Goal: Navigation & Orientation: Find specific page/section

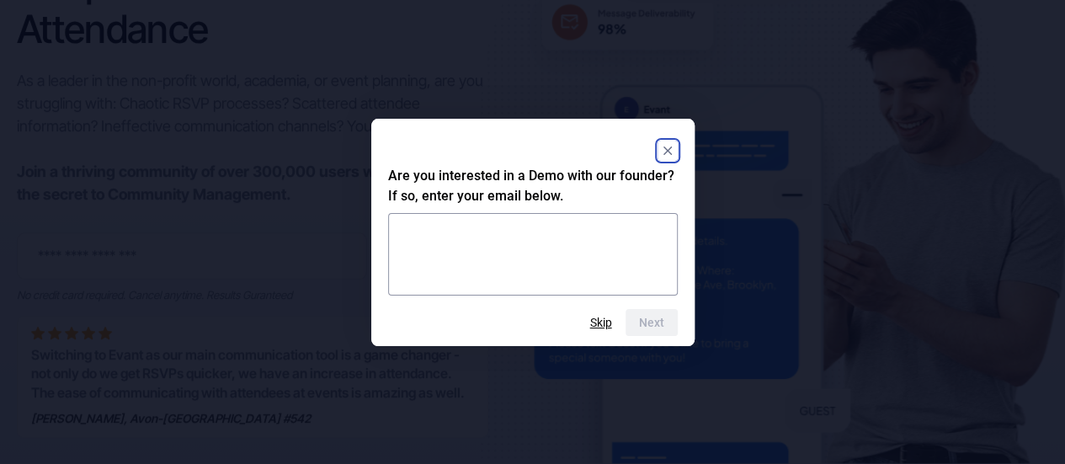
scroll to position [220, 0]
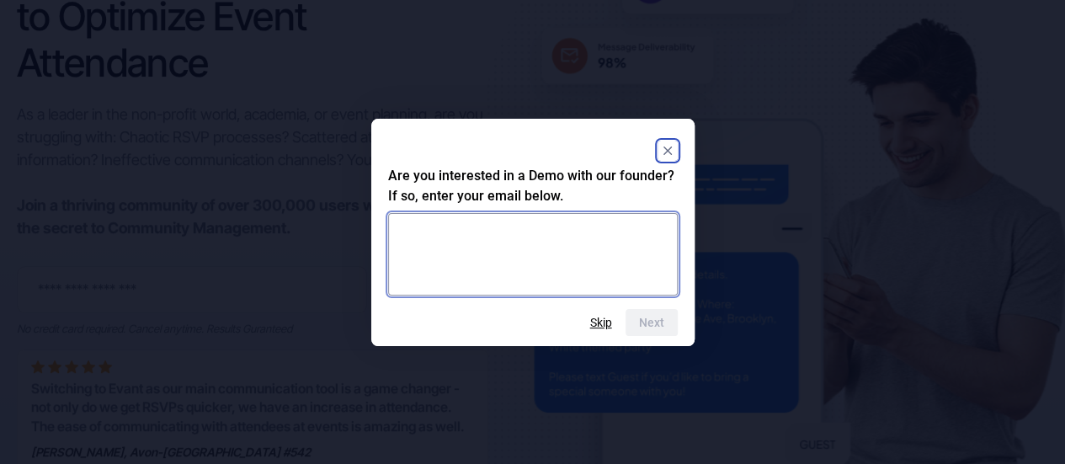
click at [524, 219] on textarea at bounding box center [533, 254] width 290 height 83
click at [524, 227] on textarea "**********" at bounding box center [533, 254] width 290 height 83
type textarea "**********"
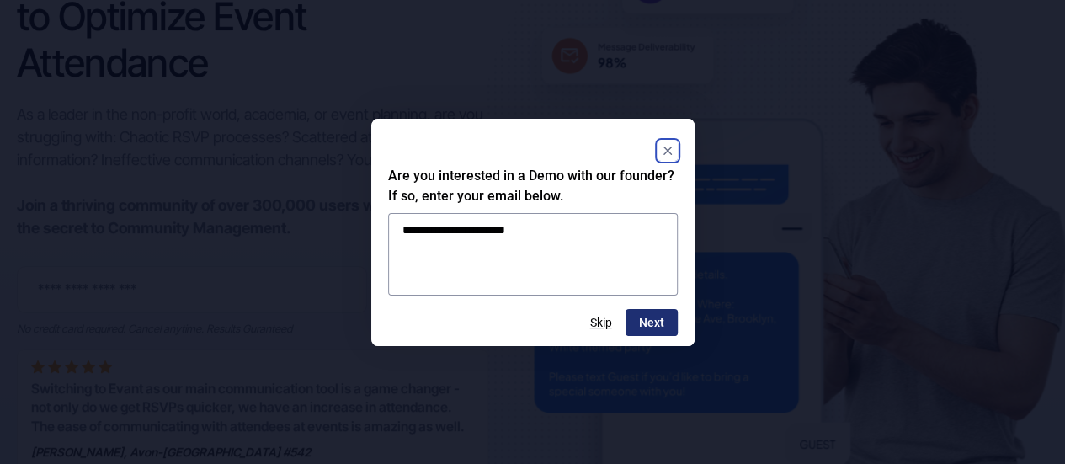
click at [524, 326] on button "Next" at bounding box center [652, 322] width 52 height 27
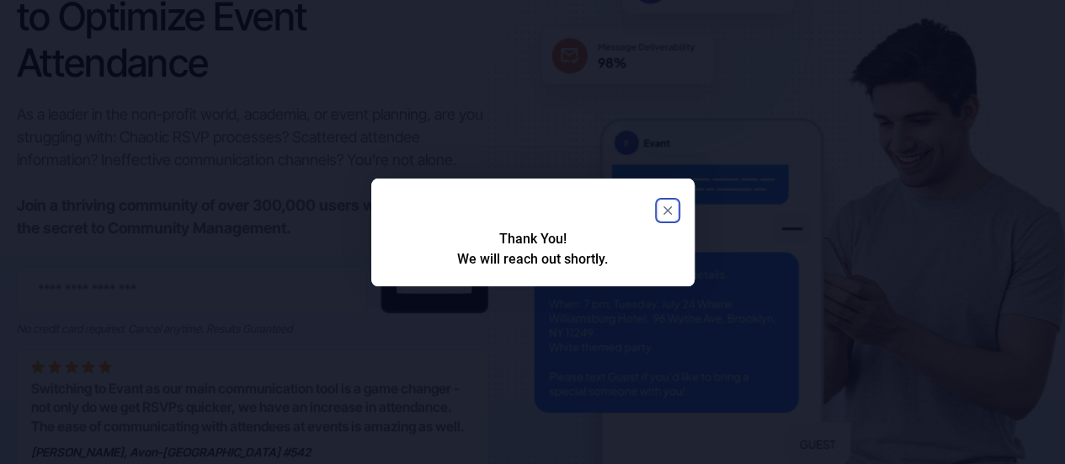
click at [524, 210] on icon "Close" at bounding box center [667, 210] width 8 height 8
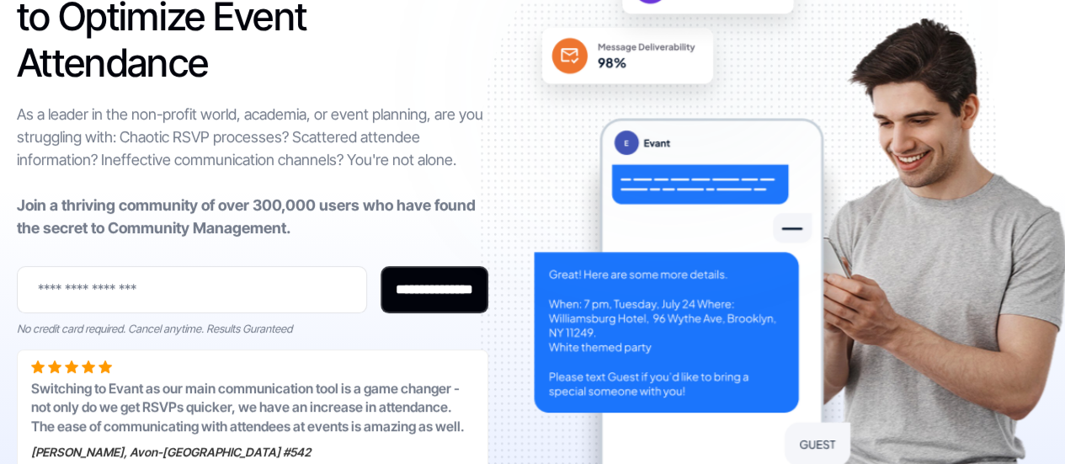
scroll to position [0, 0]
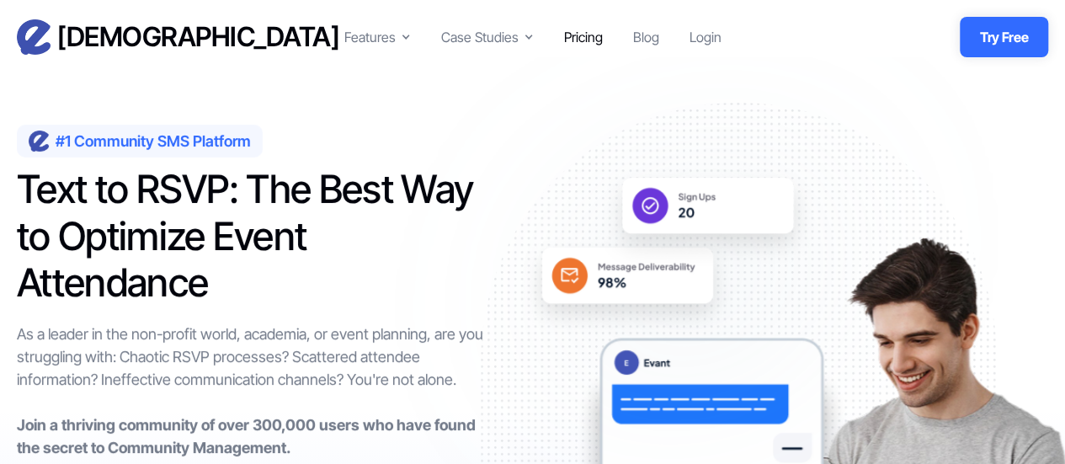
click at [524, 46] on div "Pricing" at bounding box center [583, 37] width 39 height 20
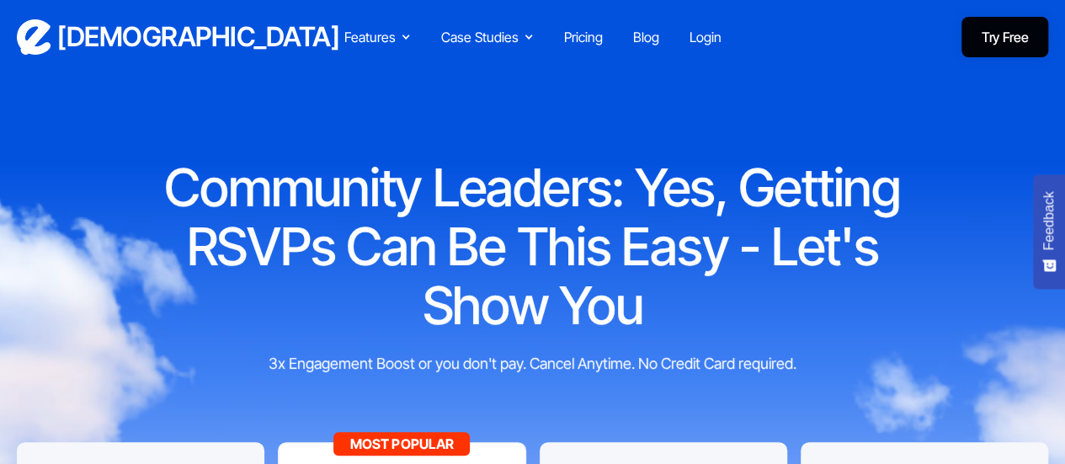
click at [982, 27] on link "Try Free" at bounding box center [1005, 37] width 87 height 40
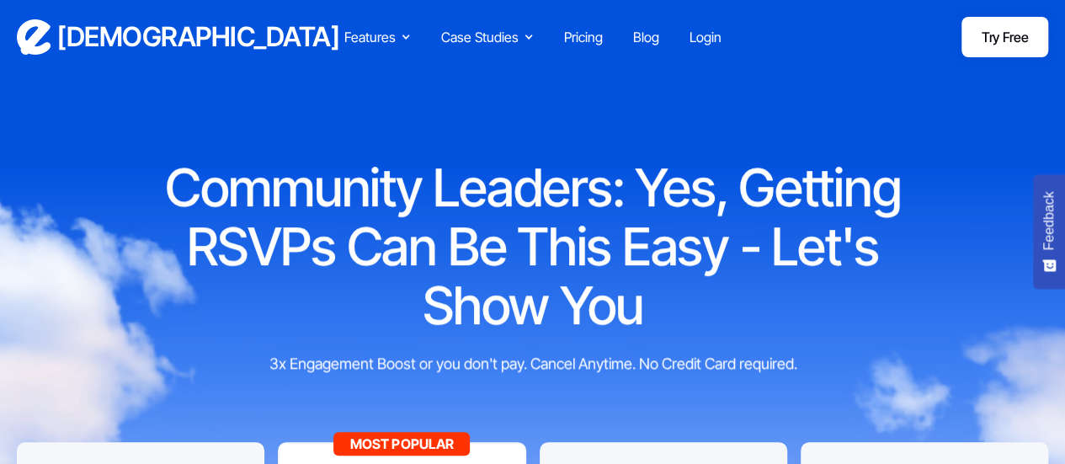
click at [77, 28] on h3 "[DEMOGRAPHIC_DATA]" at bounding box center [198, 37] width 282 height 34
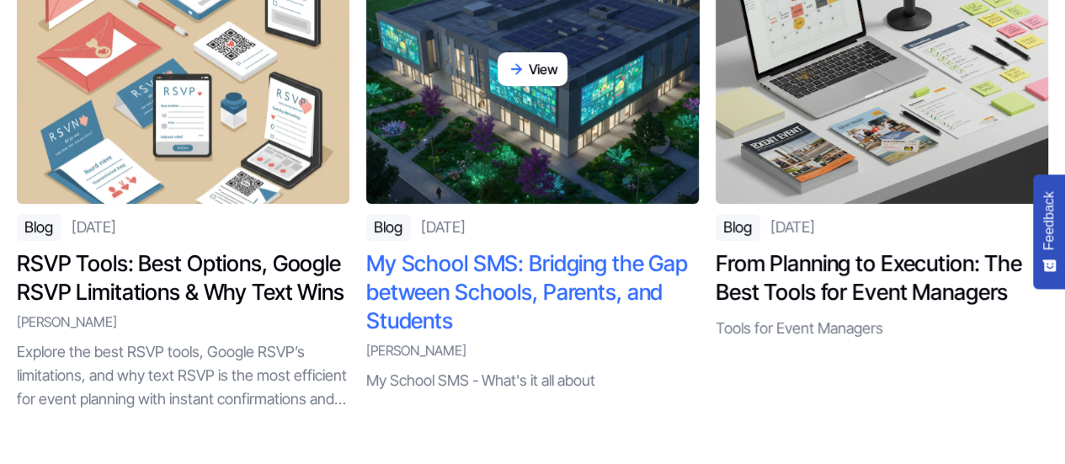
scroll to position [6658, 0]
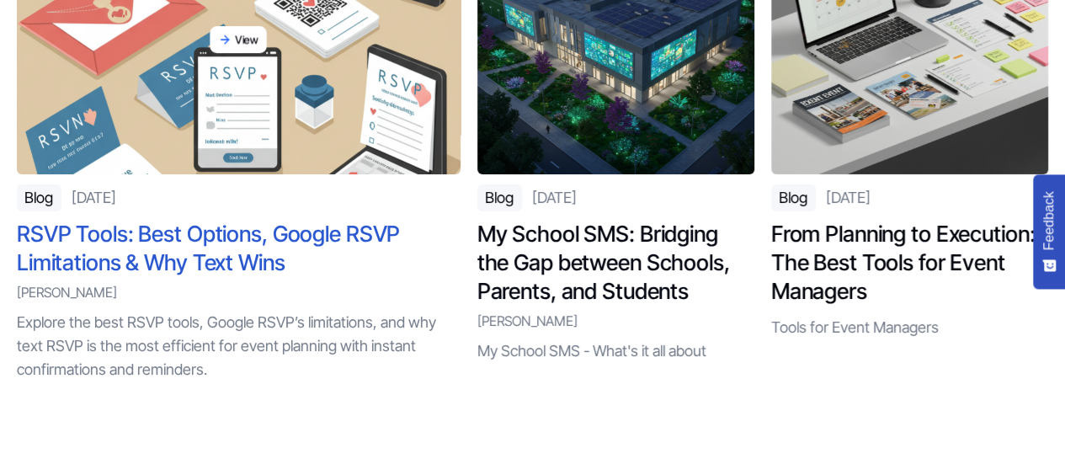
click at [243, 232] on h4 "RSVP Tools: Best Options, Google RSVP Limitations & Why Text Wins" at bounding box center [239, 248] width 444 height 57
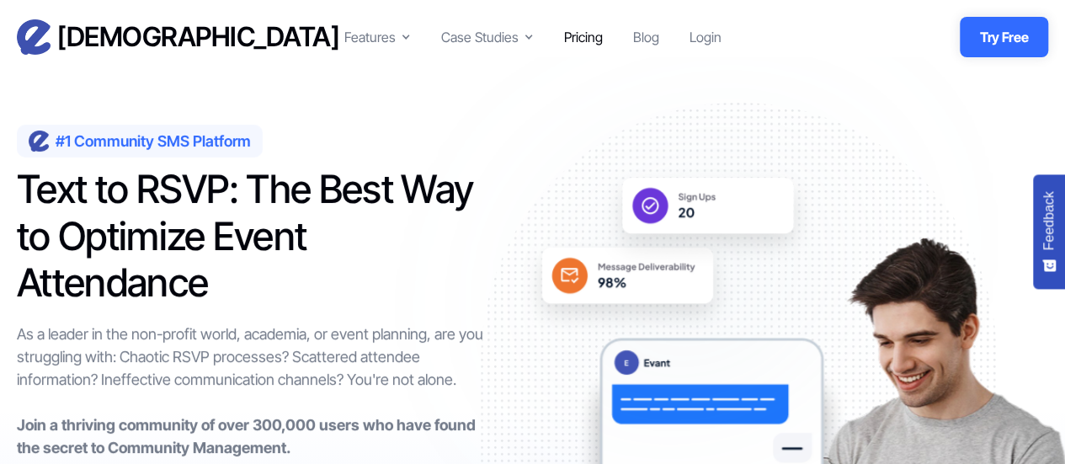
click at [583, 35] on div "Pricing" at bounding box center [583, 37] width 39 height 20
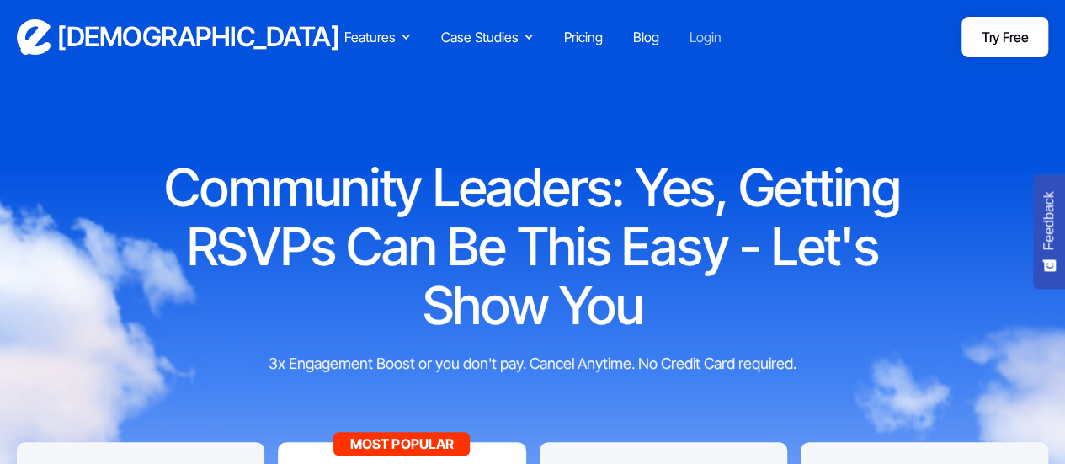
click at [706, 43] on div "Login" at bounding box center [706, 37] width 32 height 20
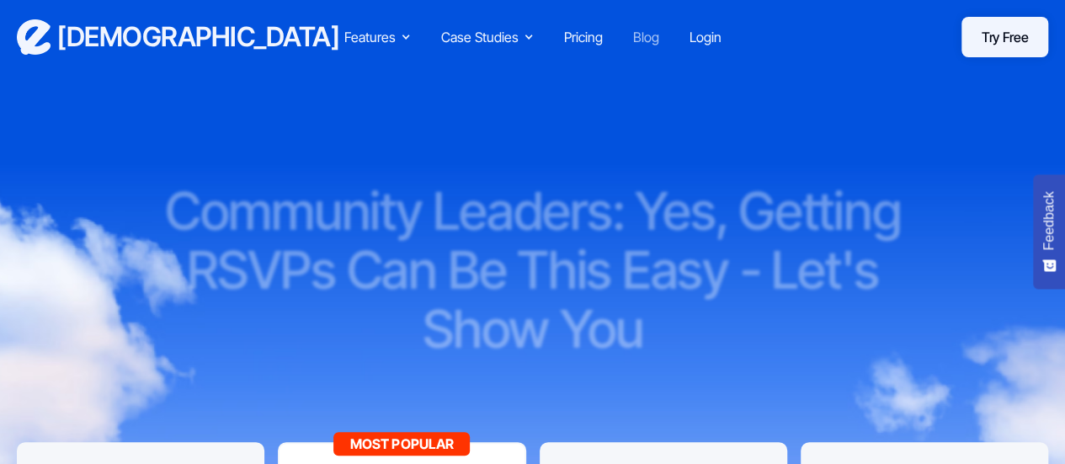
click at [633, 36] on div "Blog" at bounding box center [646, 37] width 26 height 20
